Goal: Information Seeking & Learning: Find specific fact

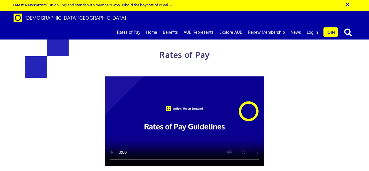
scroll to position [0, 1]
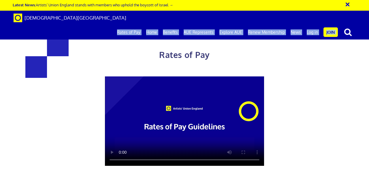
click at [351, 68] on div "Rates of Pay This page is designed to help artists and their employers to deter…" at bounding box center [184, 143] width 377 height 274
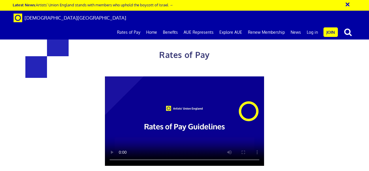
scroll to position [242, 0]
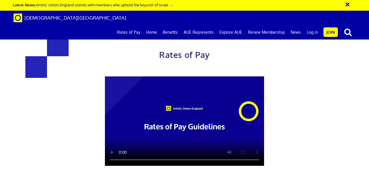
scroll to position [1164, 0]
